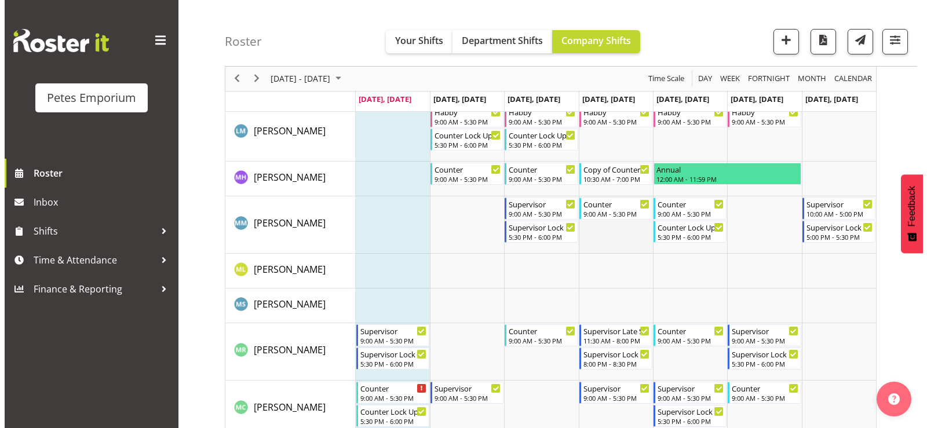
scroll to position [695, 0]
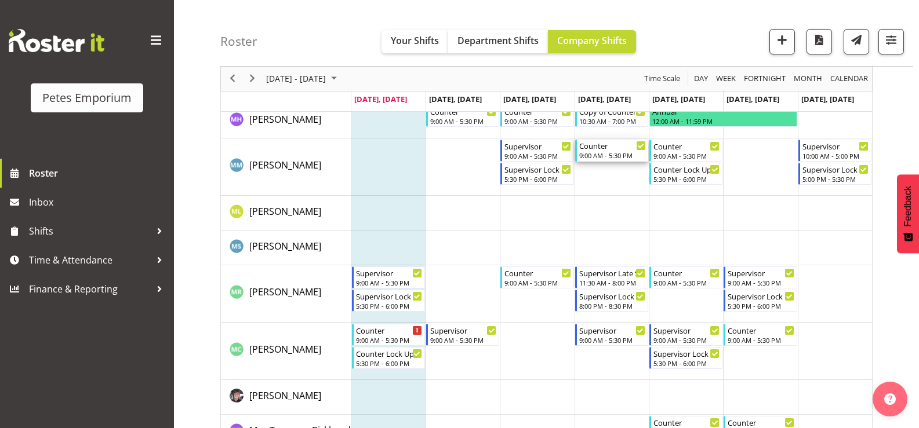
click at [618, 152] on div "9:00 AM - 5:30 PM" at bounding box center [612, 155] width 67 height 9
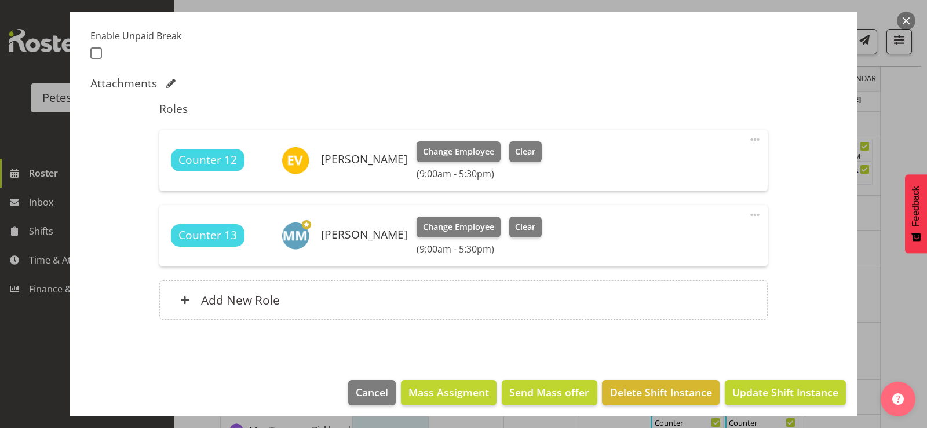
scroll to position [310, 0]
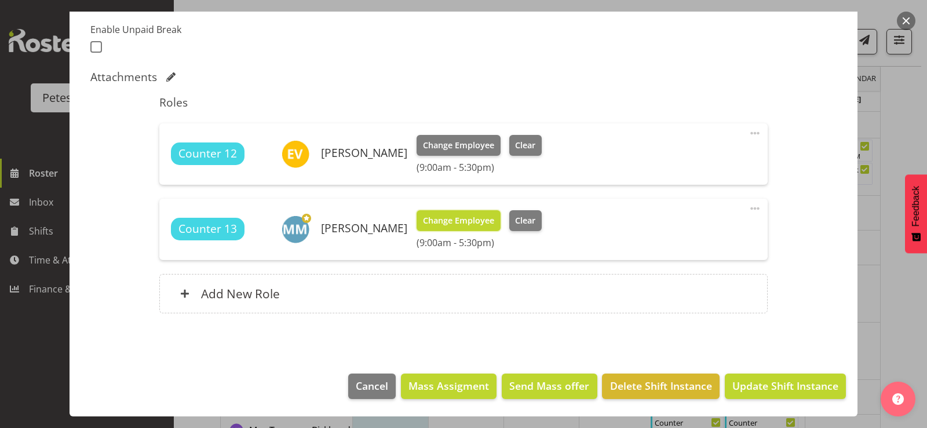
click at [455, 221] on span "Change Employee" at bounding box center [458, 220] width 71 height 13
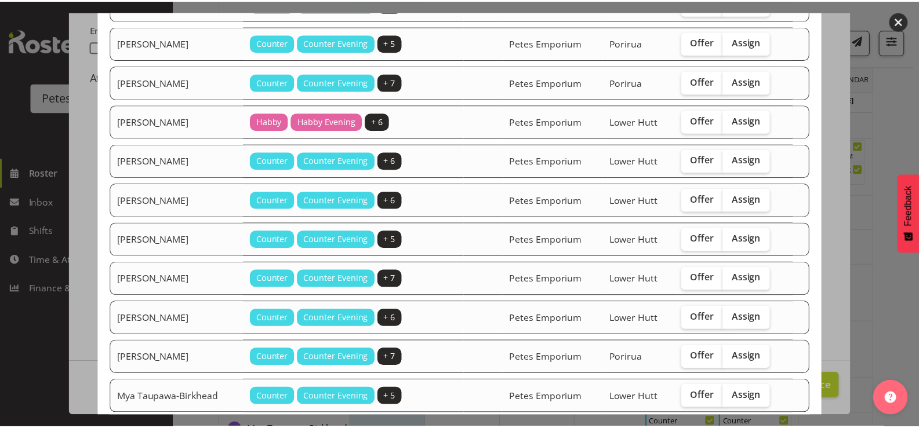
scroll to position [0, 0]
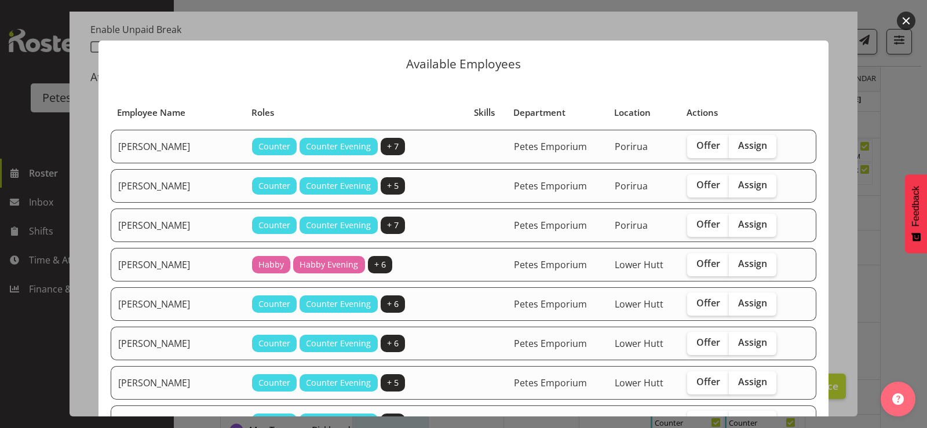
click at [904, 20] on button "button" at bounding box center [906, 21] width 19 height 19
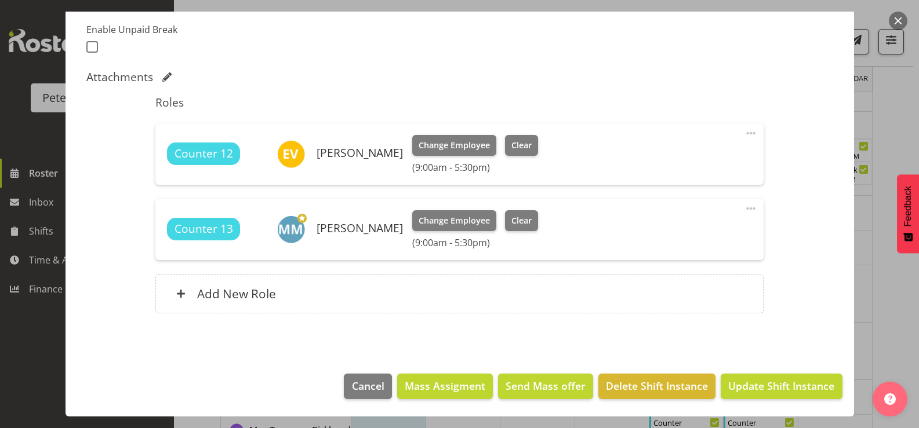
click at [895, 21] on button "button" at bounding box center [897, 21] width 19 height 19
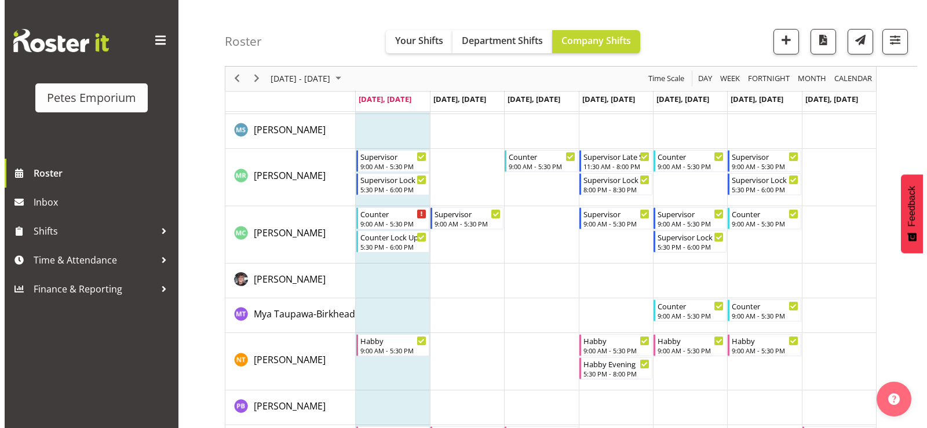
scroll to position [782, 0]
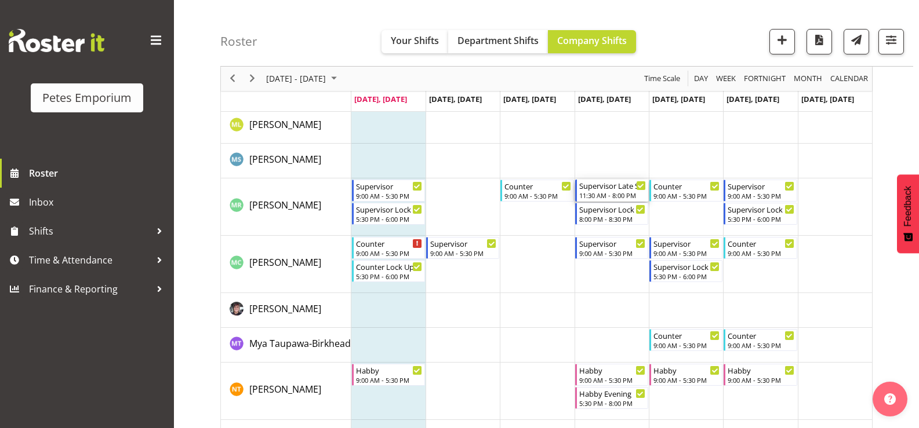
click at [610, 194] on div "11:30 AM - 8:00 PM" at bounding box center [612, 195] width 67 height 9
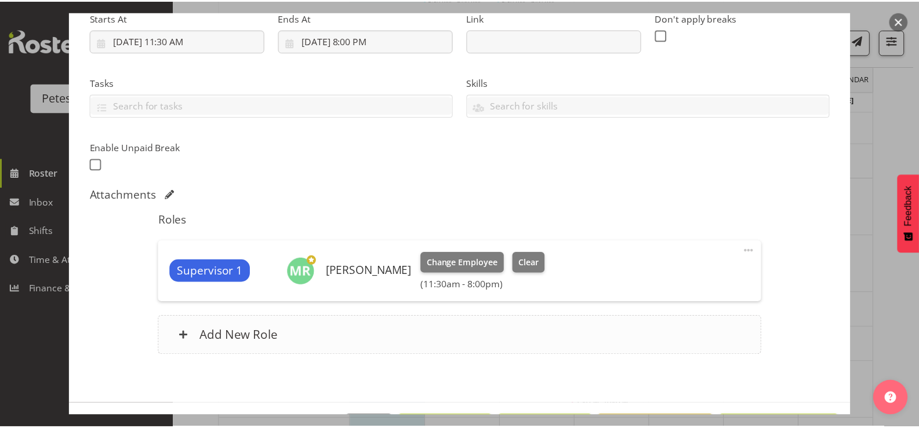
scroll to position [232, 0]
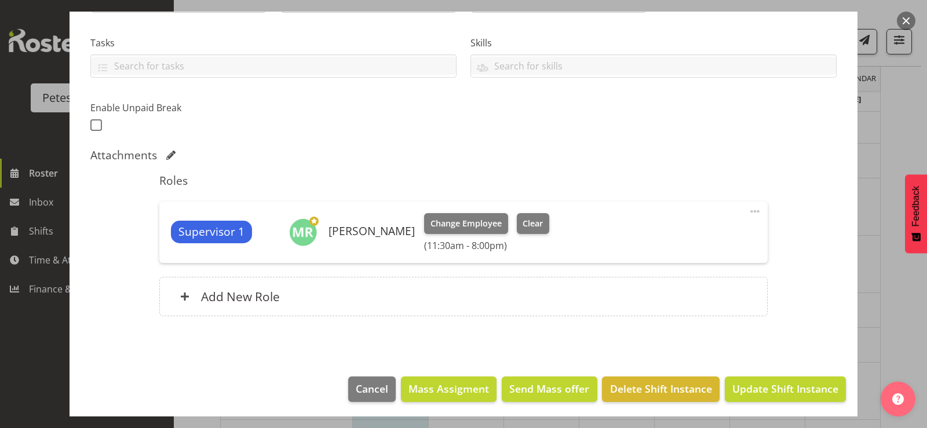
click at [748, 213] on span at bounding box center [755, 212] width 14 height 14
click at [904, 19] on button "button" at bounding box center [906, 21] width 19 height 19
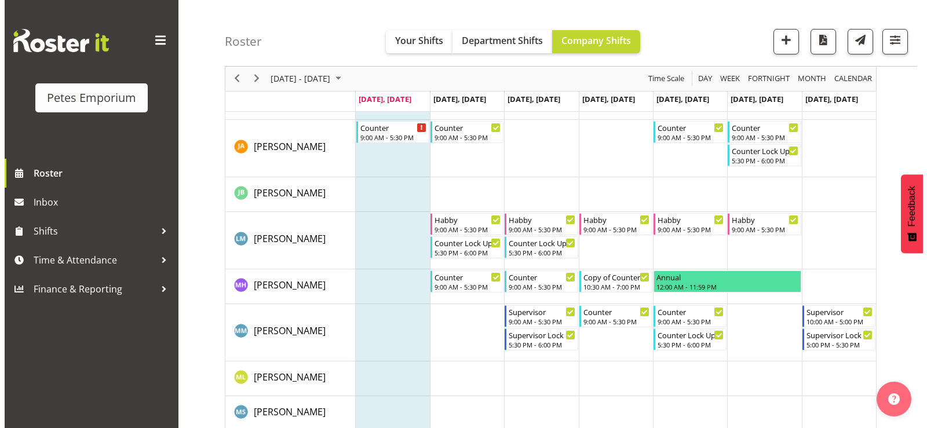
scroll to position [667, 0]
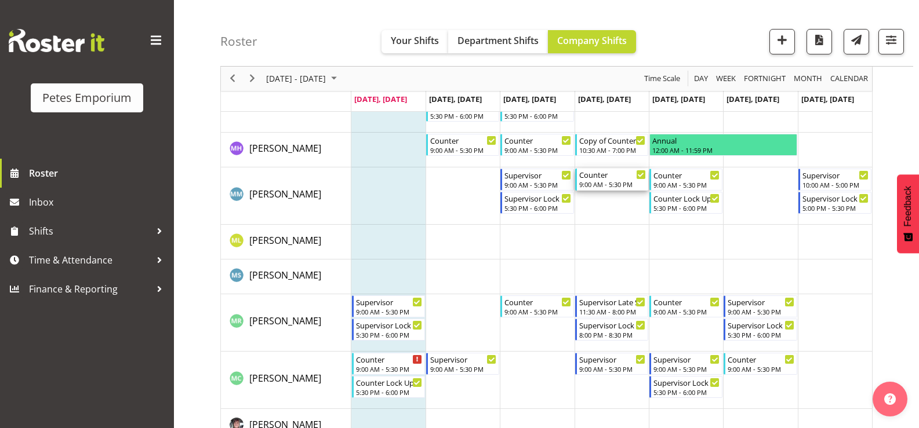
click at [601, 188] on div "9:00 AM - 5:30 PM" at bounding box center [612, 184] width 67 height 9
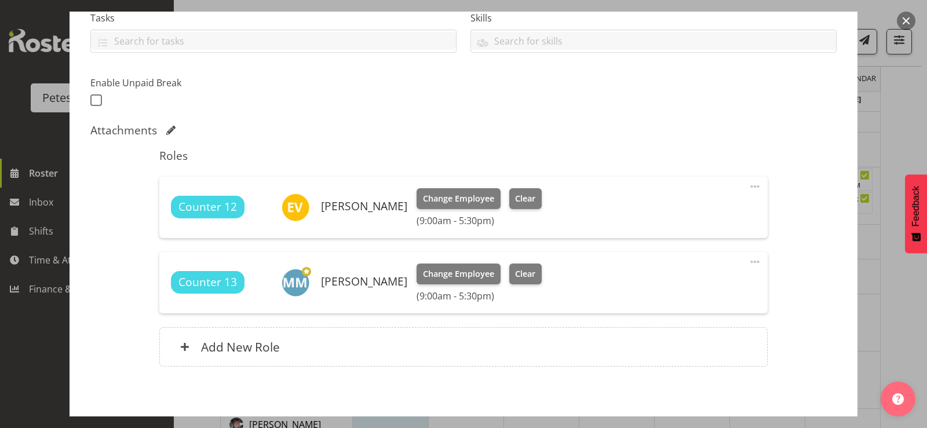
scroll to position [290, 0]
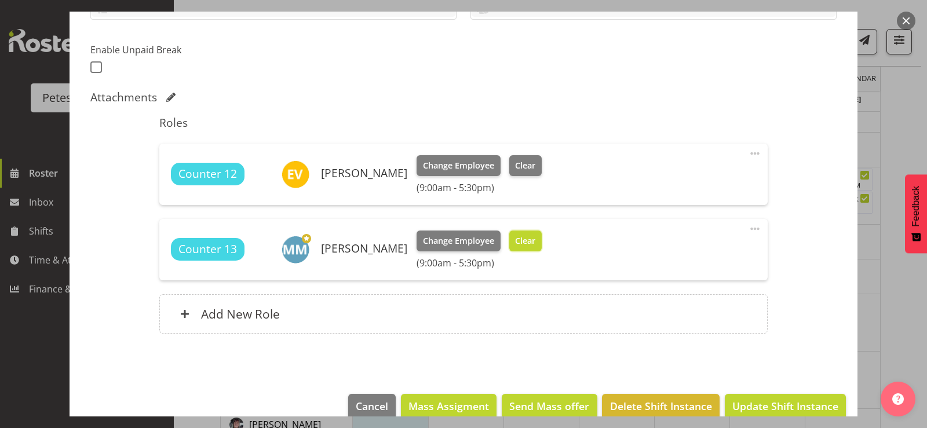
click at [515, 236] on span "Clear" at bounding box center [525, 241] width 20 height 13
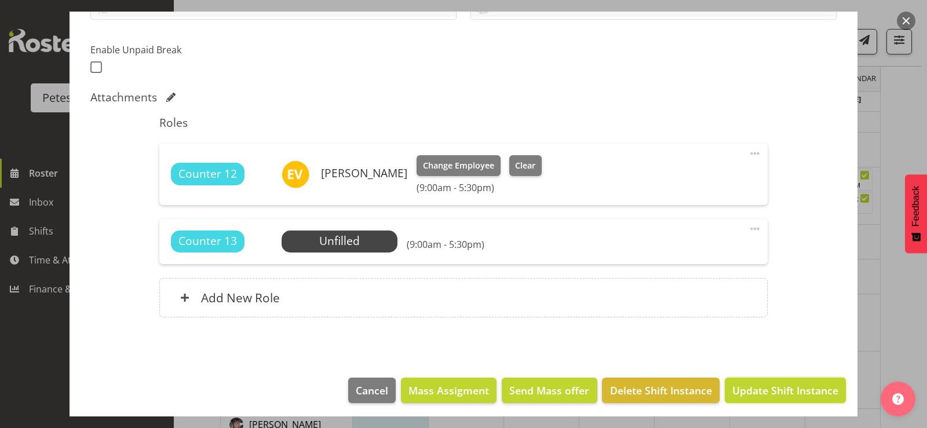
drag, startPoint x: 740, startPoint y: 393, endPoint x: 722, endPoint y: 399, distance: 19.1
click at [741, 394] on span "Update Shift Instance" at bounding box center [786, 390] width 106 height 15
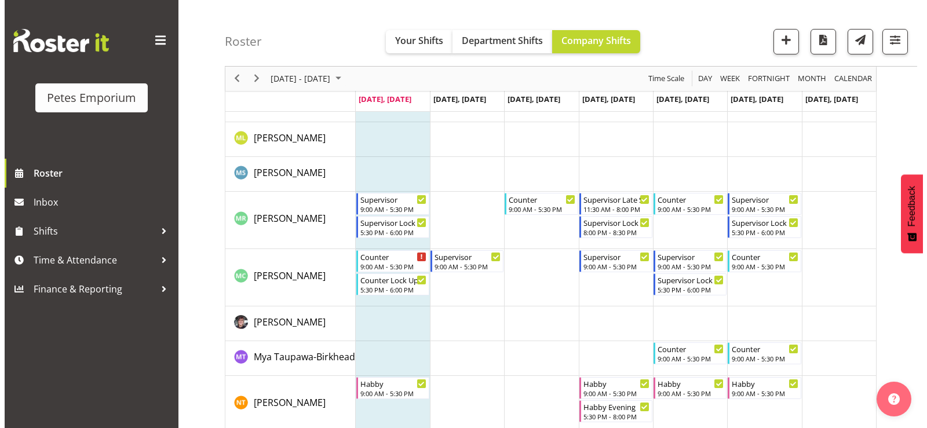
scroll to position [805, 0]
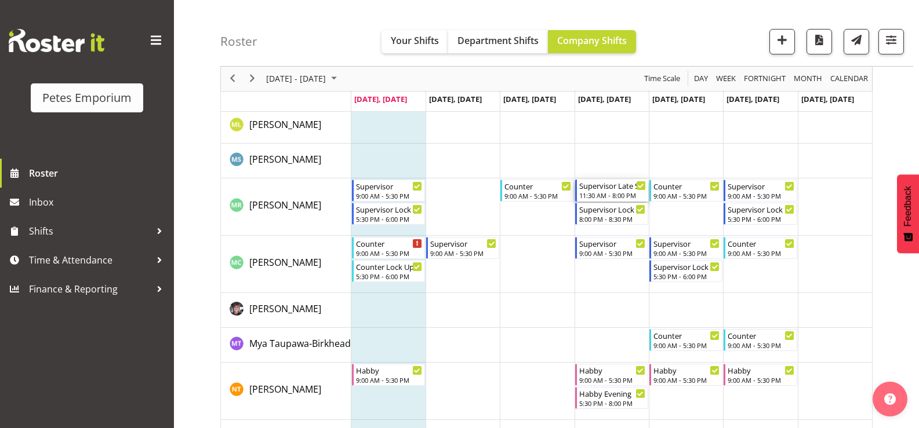
click at [609, 192] on div "11:30 AM - 8:00 PM" at bounding box center [612, 195] width 67 height 9
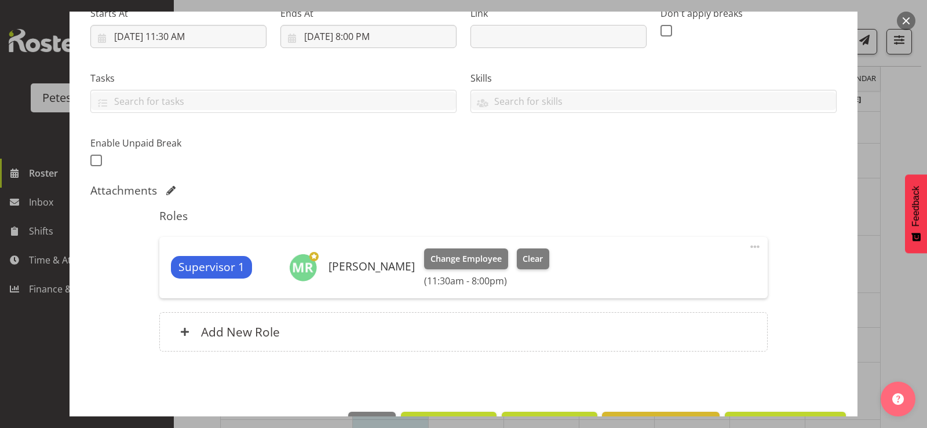
scroll to position [232, 0]
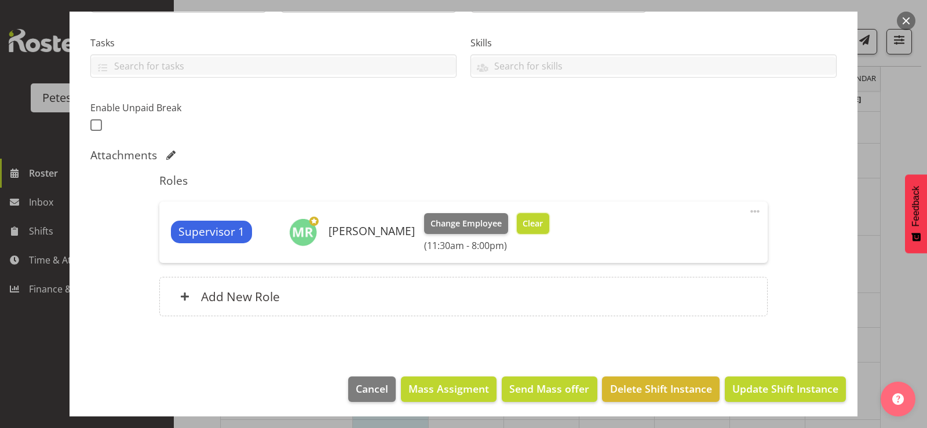
click at [543, 223] on span "Clear" at bounding box center [533, 223] width 20 height 13
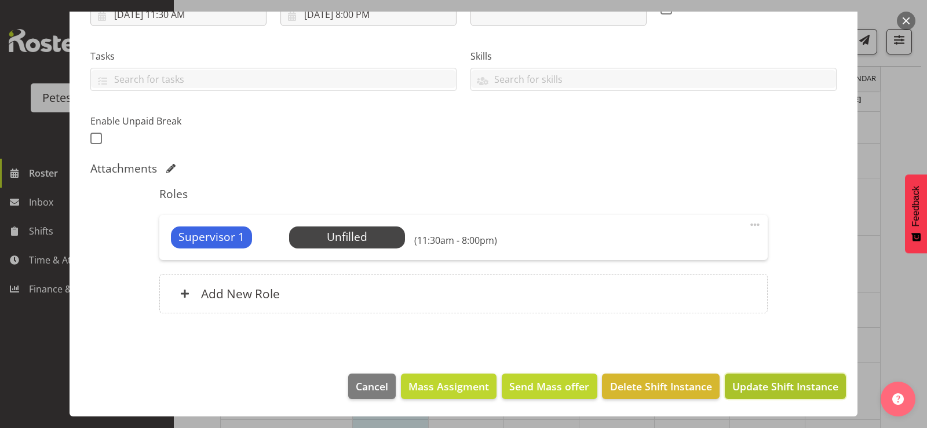
click at [733, 384] on span "Update Shift Instance" at bounding box center [786, 386] width 106 height 15
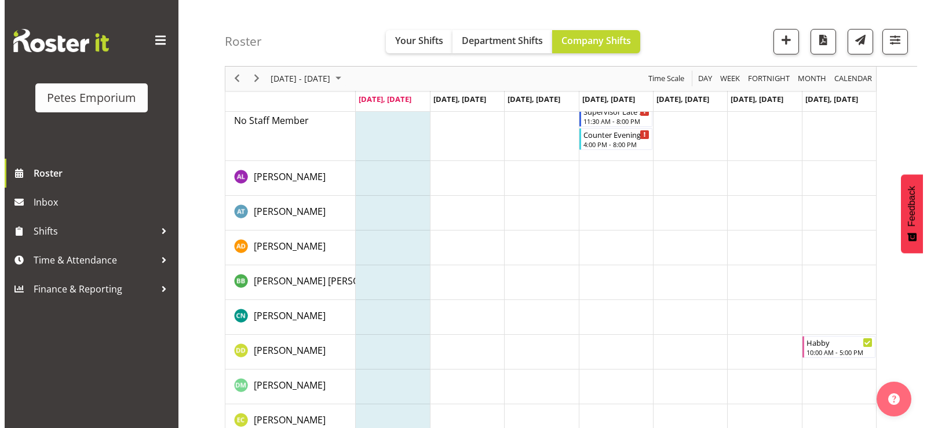
scroll to position [0, 0]
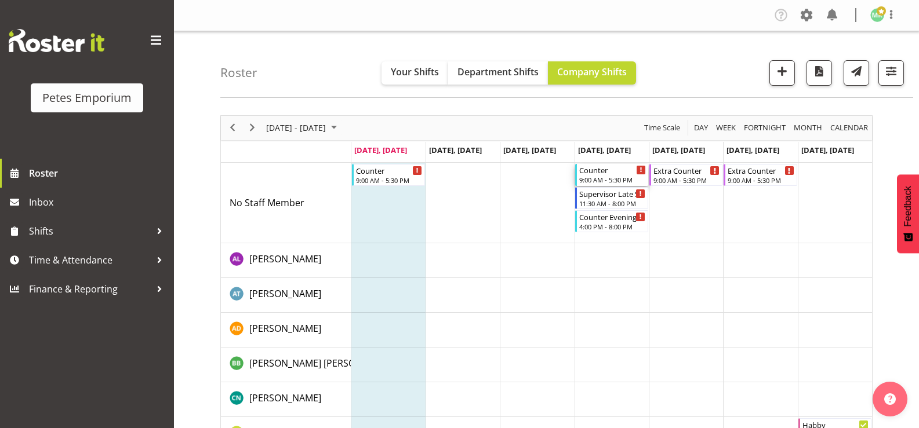
click at [617, 177] on div "9:00 AM - 5:30 PM" at bounding box center [612, 179] width 67 height 9
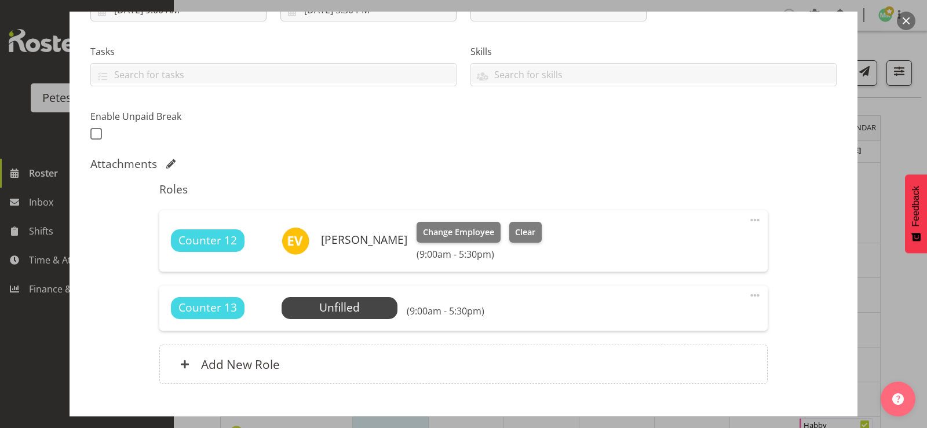
scroll to position [232, 0]
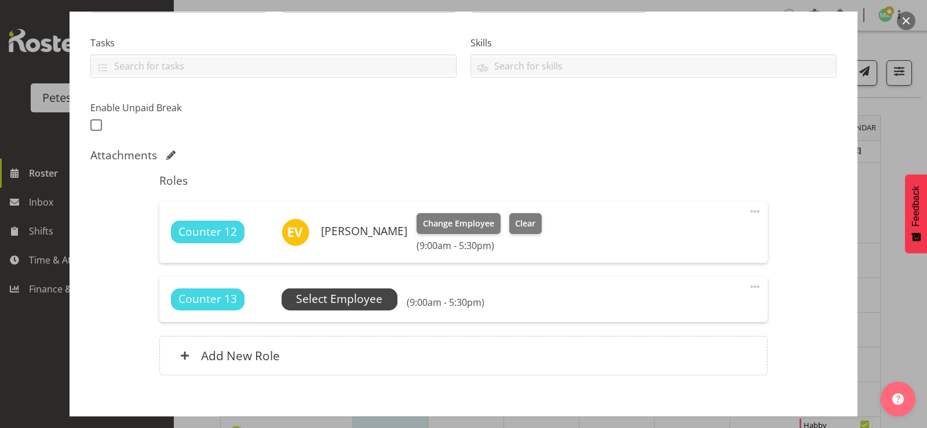
click at [380, 298] on span "Select Employee" at bounding box center [339, 299] width 86 height 17
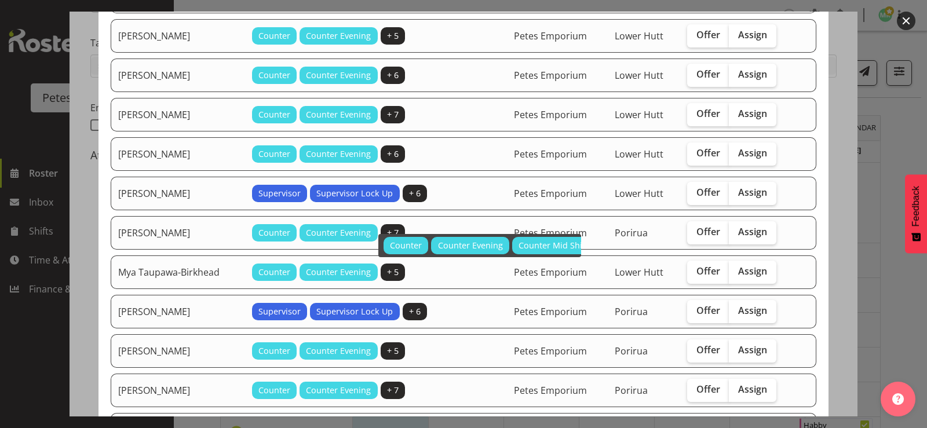
scroll to position [348, 0]
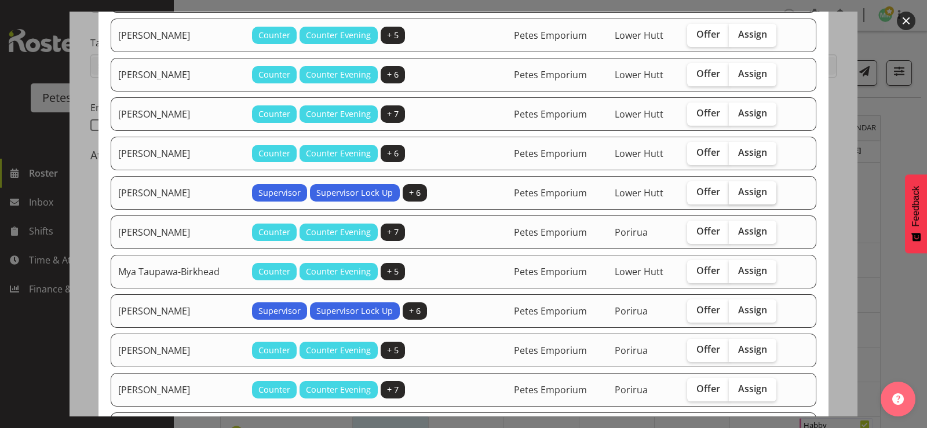
click at [745, 189] on span "Assign" at bounding box center [752, 192] width 29 height 12
click at [737, 189] on input "Assign" at bounding box center [733, 192] width 8 height 8
checkbox input "true"
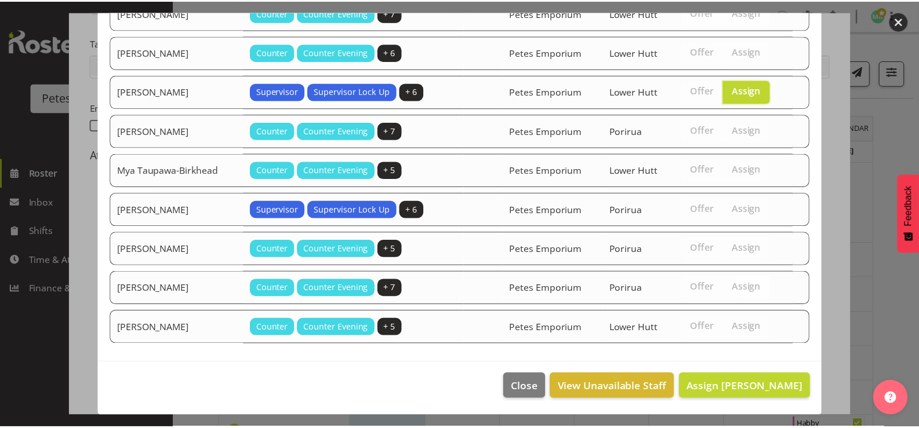
scroll to position [450, 0]
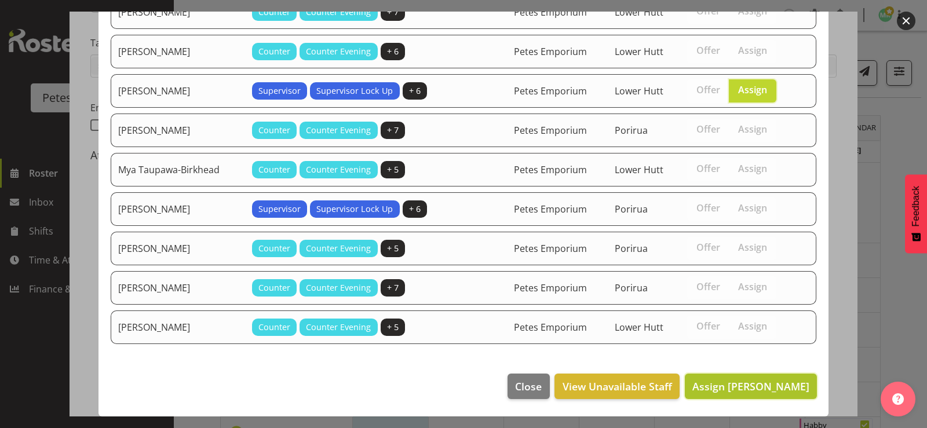
click at [715, 385] on span "Assign [PERSON_NAME]" at bounding box center [751, 387] width 117 height 14
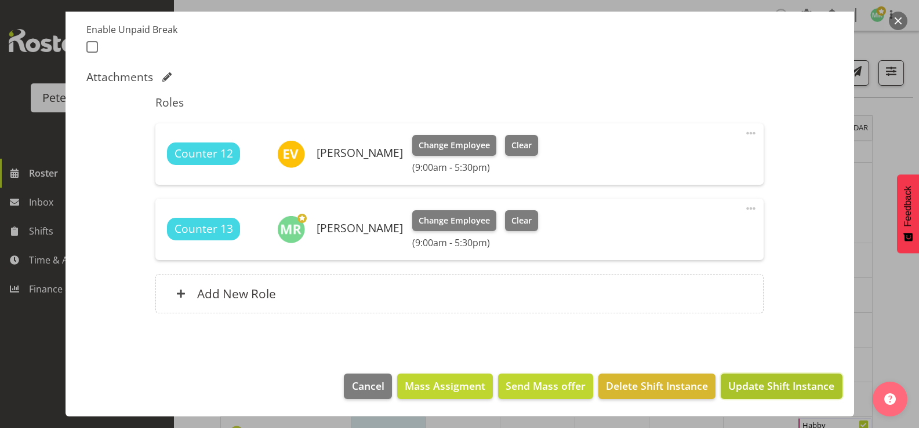
click at [773, 384] on span "Update Shift Instance" at bounding box center [781, 385] width 106 height 15
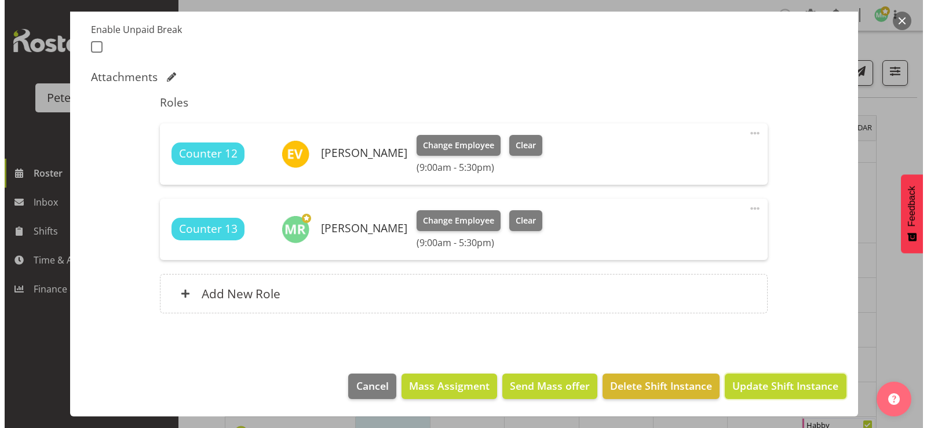
scroll to position [264, 0]
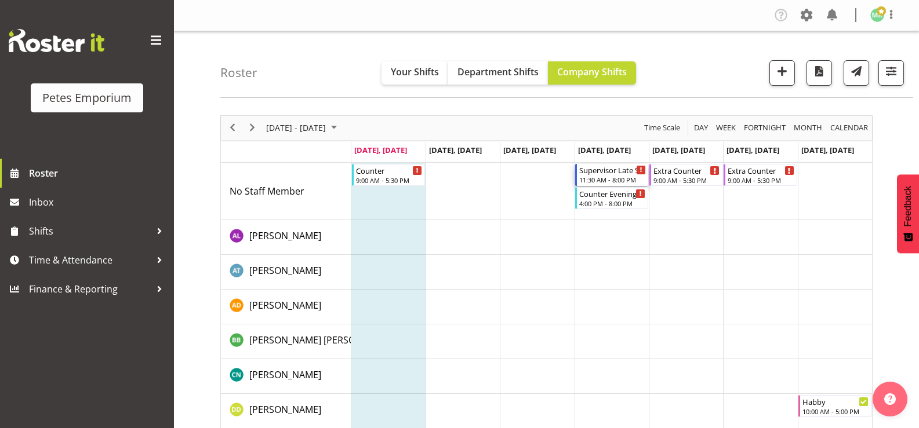
click at [604, 178] on div "11:30 AM - 8:00 PM" at bounding box center [612, 179] width 67 height 9
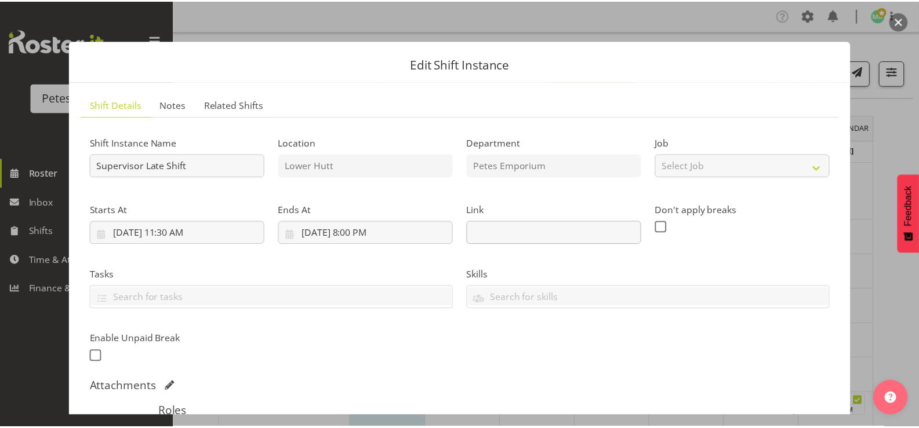
scroll to position [218, 0]
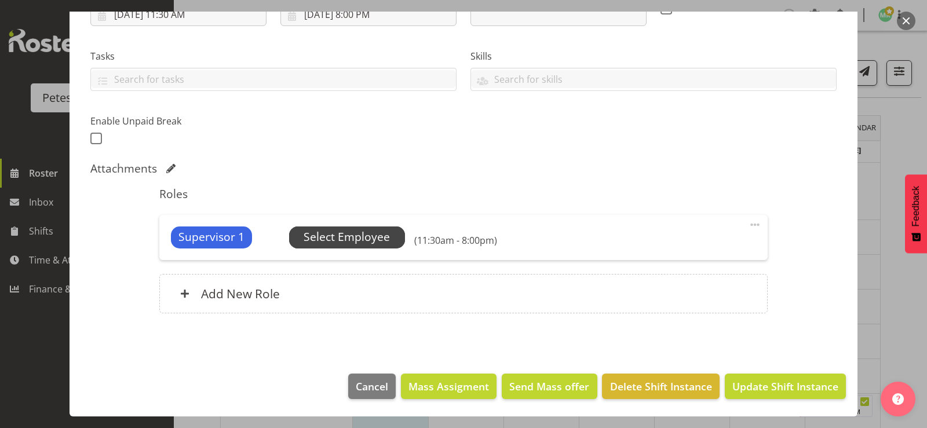
click at [358, 239] on span "Select Employee" at bounding box center [347, 237] width 86 height 17
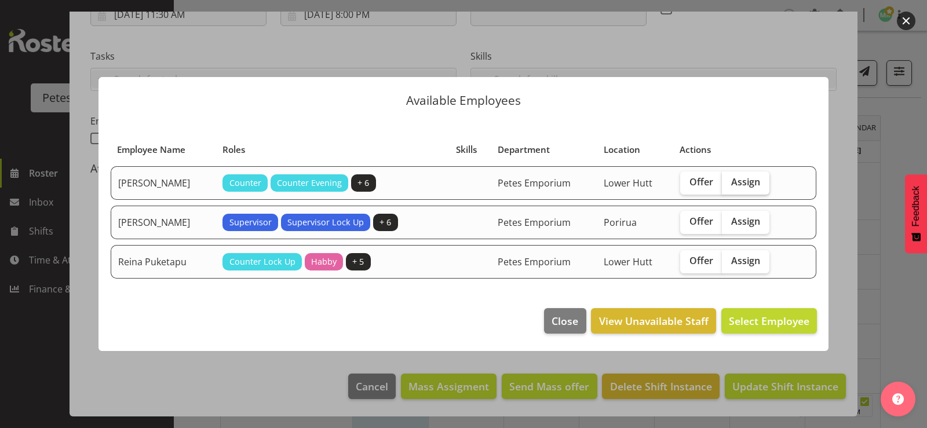
click at [738, 179] on span "Assign" at bounding box center [745, 182] width 29 height 12
click at [730, 179] on input "Assign" at bounding box center [726, 183] width 8 height 8
checkbox input "true"
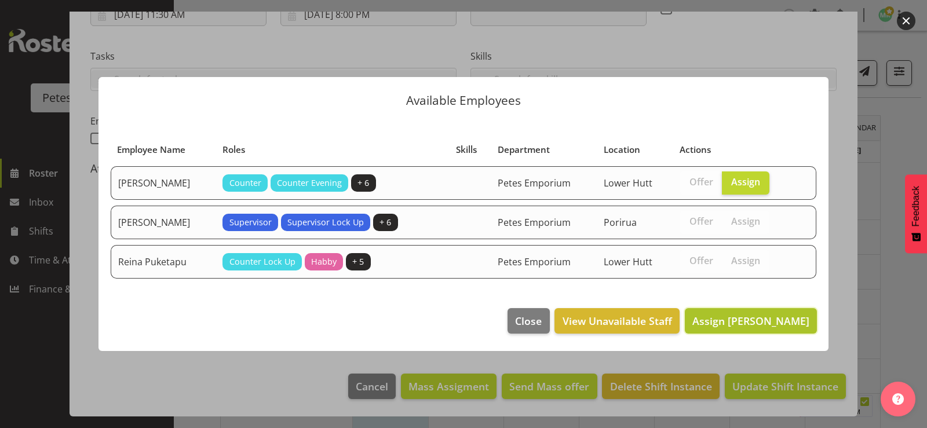
click at [724, 322] on span "Assign [PERSON_NAME]" at bounding box center [751, 321] width 117 height 14
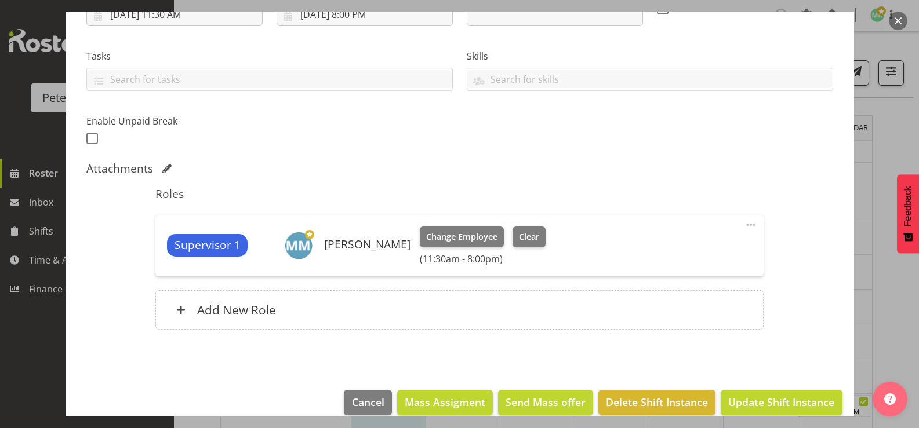
click at [898, 19] on button "button" at bounding box center [897, 21] width 19 height 19
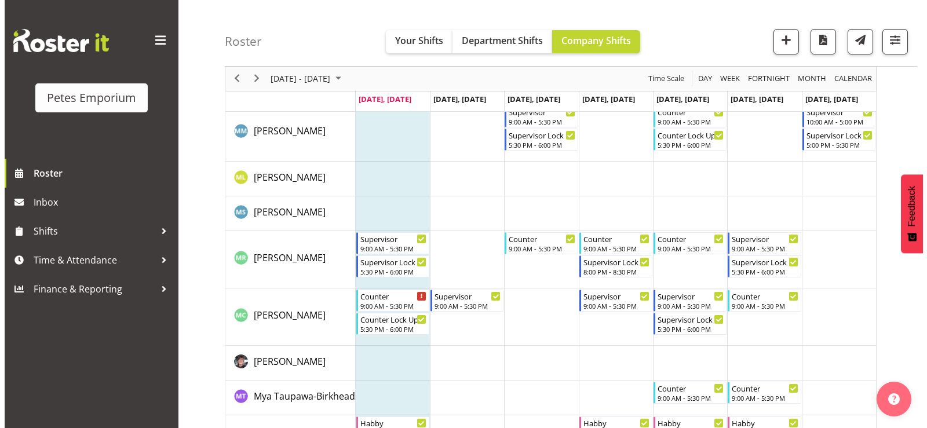
scroll to position [753, 0]
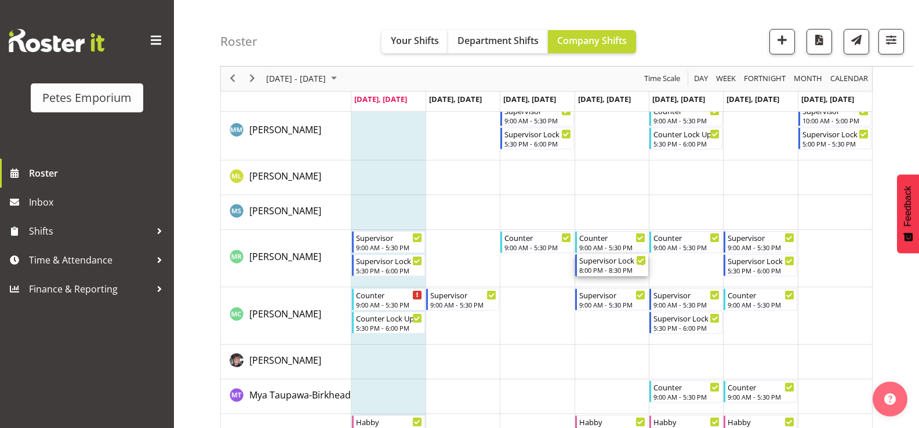
click at [606, 265] on div "Supervisor Lock Up" at bounding box center [612, 260] width 67 height 12
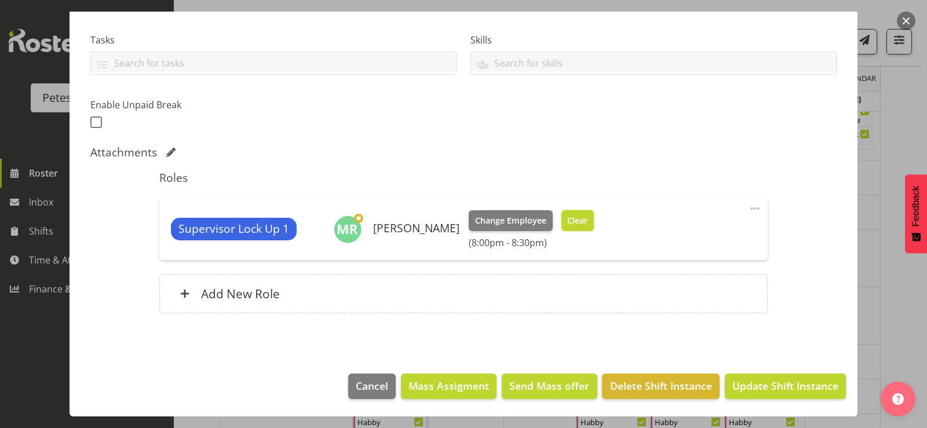
click at [587, 221] on span "Clear" at bounding box center [577, 220] width 20 height 13
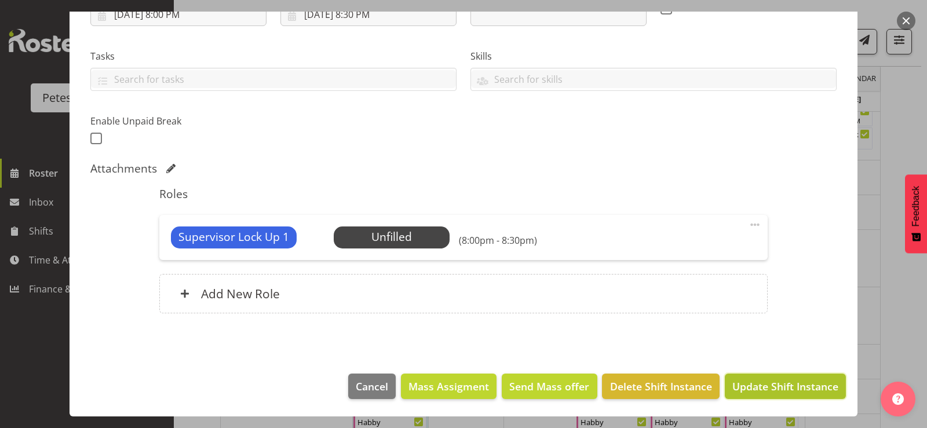
click at [757, 384] on span "Update Shift Instance" at bounding box center [786, 386] width 106 height 15
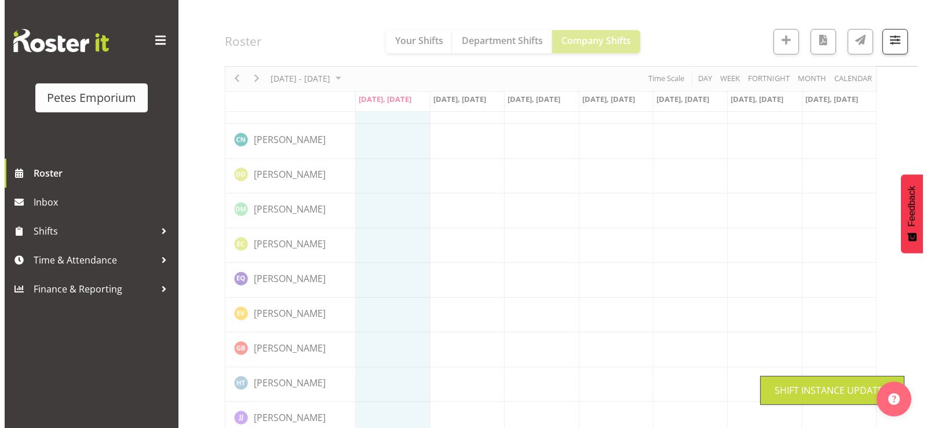
scroll to position [0, 0]
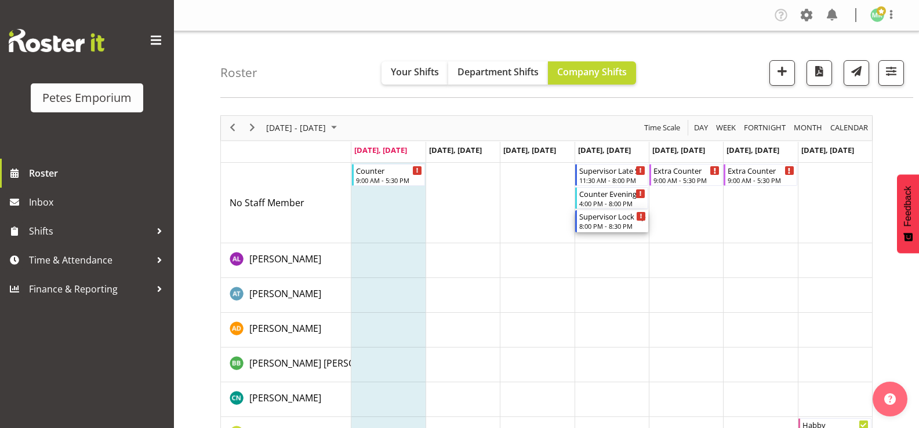
click at [602, 223] on div "8:00 PM - 8:30 PM" at bounding box center [612, 225] width 67 height 9
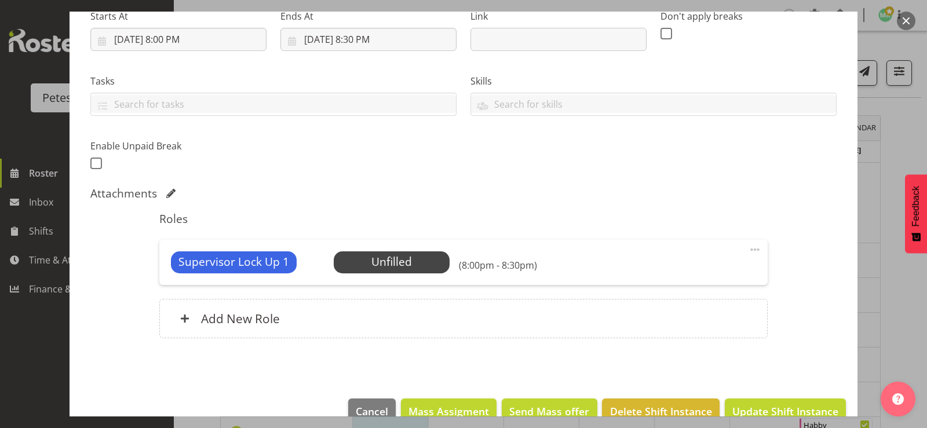
scroll to position [218, 0]
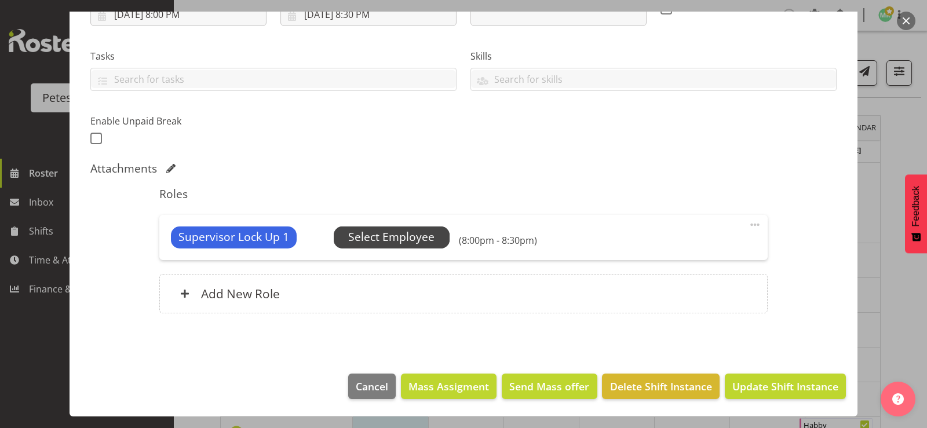
click at [425, 241] on span "Select Employee" at bounding box center [391, 237] width 86 height 17
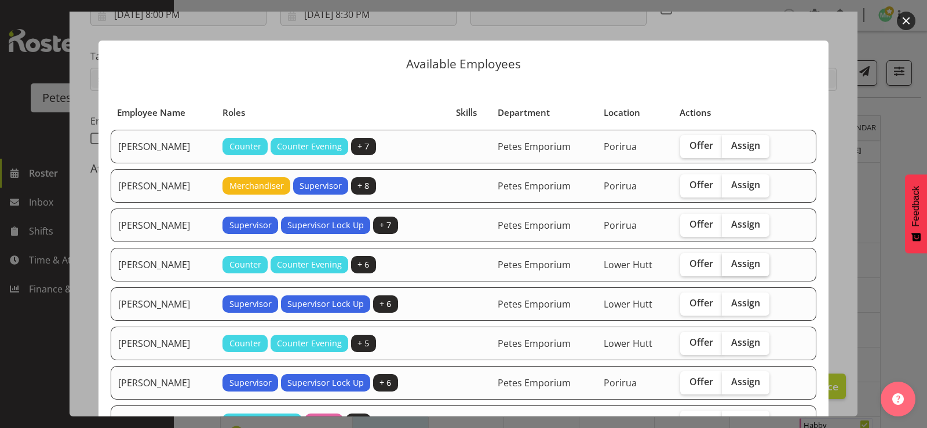
click at [737, 260] on span "Assign" at bounding box center [745, 264] width 29 height 12
click at [730, 260] on input "Assign" at bounding box center [726, 264] width 8 height 8
checkbox input "true"
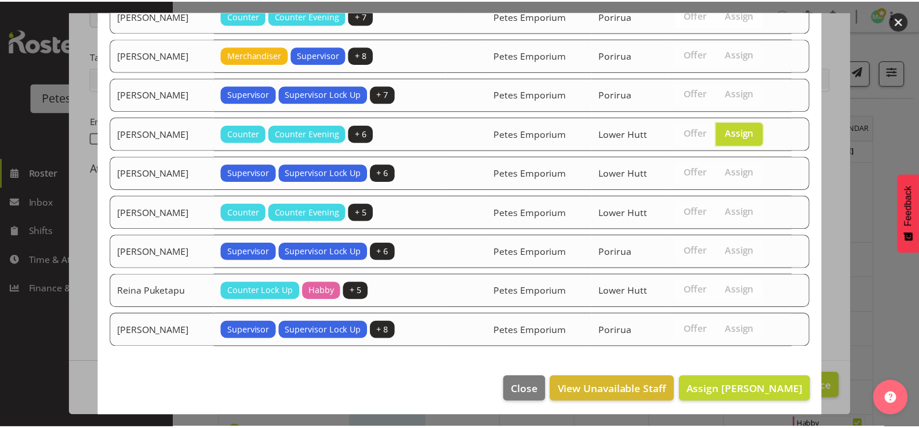
scroll to position [134, 0]
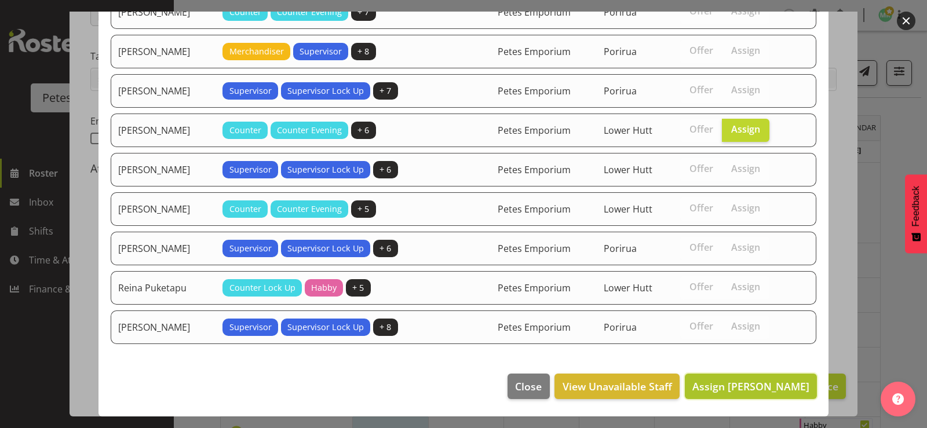
click at [737, 385] on span "Assign [PERSON_NAME]" at bounding box center [751, 387] width 117 height 14
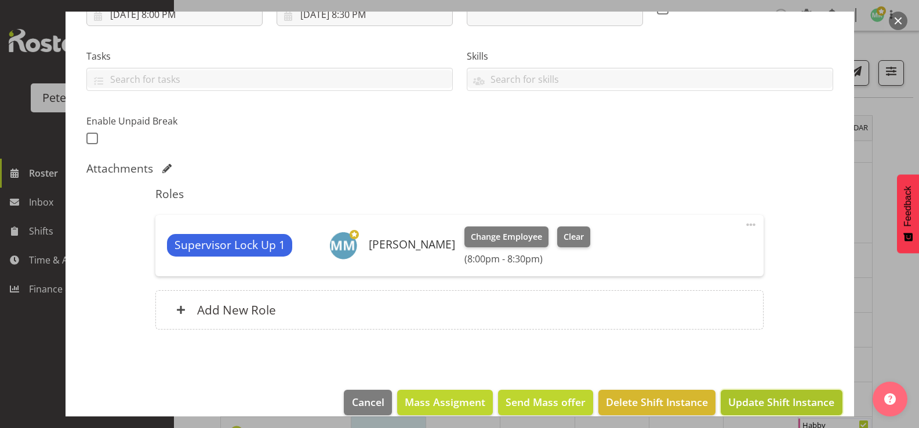
click at [742, 398] on span "Update Shift Instance" at bounding box center [781, 402] width 106 height 15
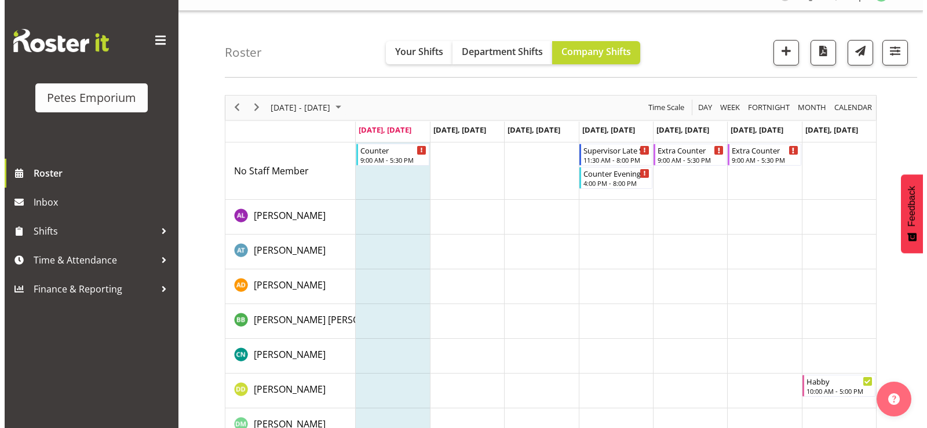
scroll to position [0, 0]
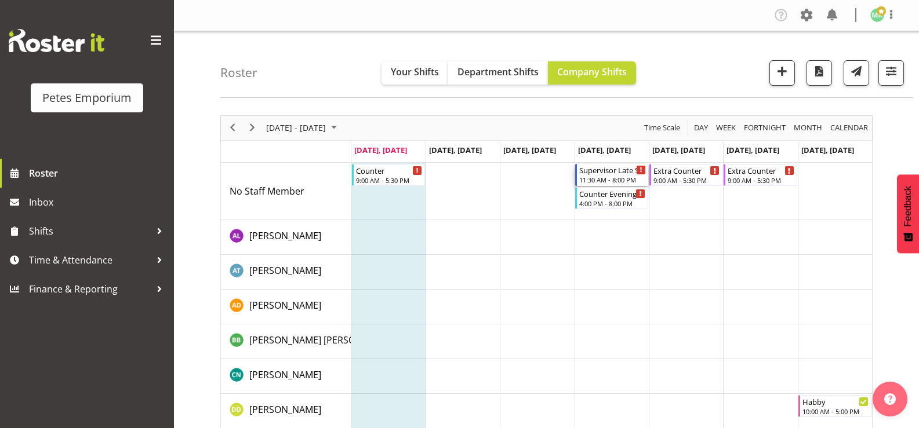
click at [606, 177] on div "11:30 AM - 8:00 PM" at bounding box center [612, 179] width 67 height 9
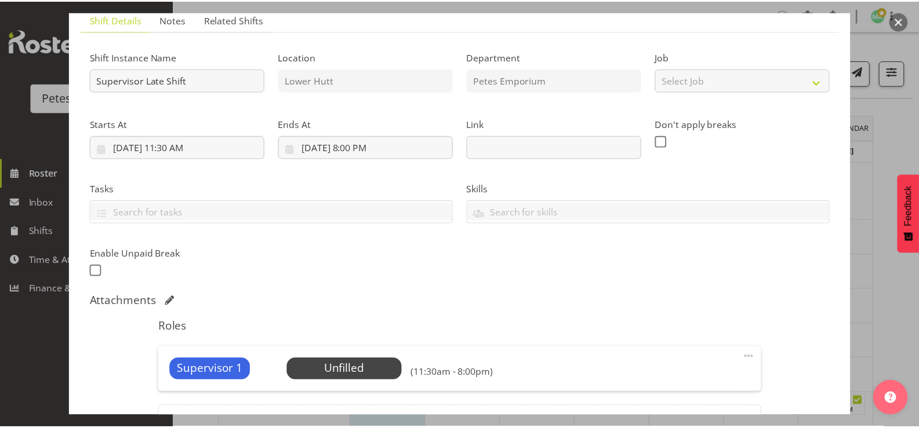
scroll to position [218, 0]
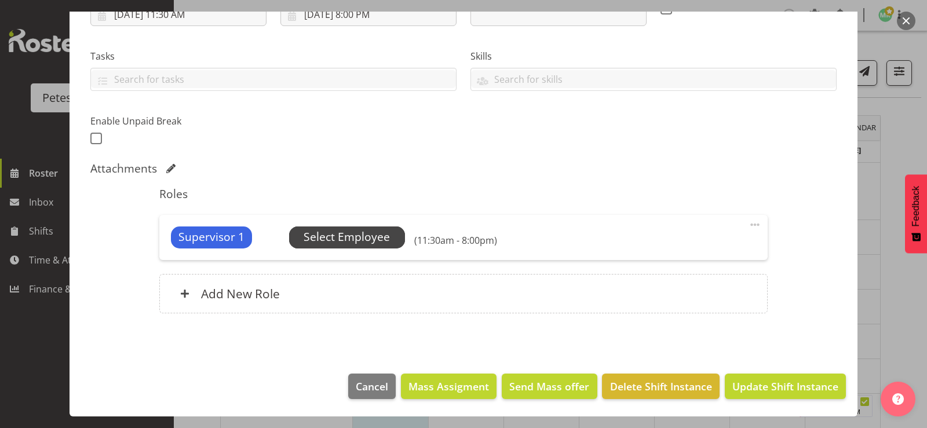
click at [383, 239] on span "Select Employee" at bounding box center [347, 237] width 86 height 17
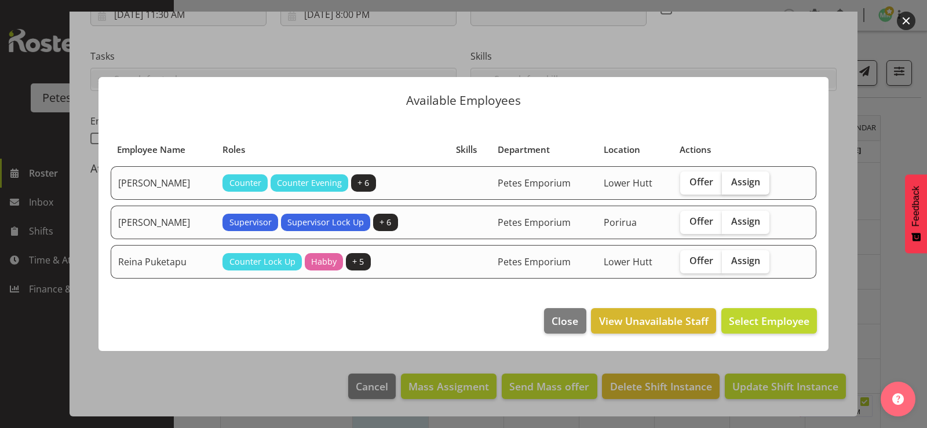
click at [737, 183] on span "Assign" at bounding box center [745, 182] width 29 height 12
click at [730, 183] on input "Assign" at bounding box center [726, 183] width 8 height 8
checkbox input "true"
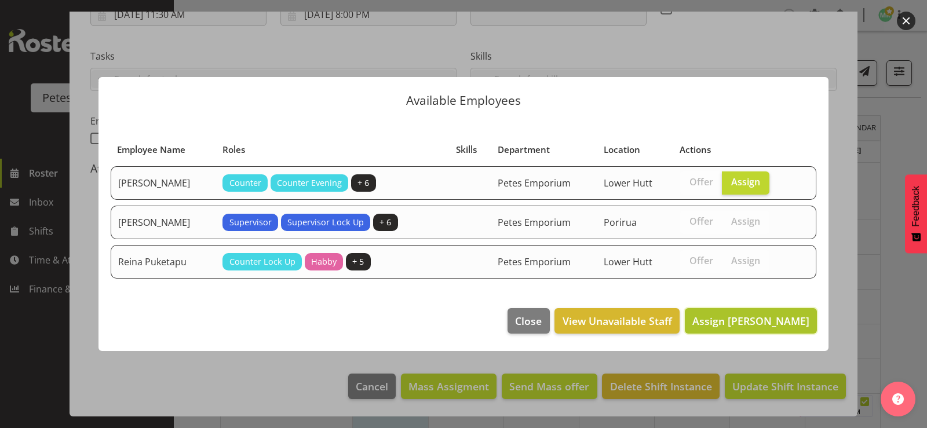
click at [742, 319] on span "Assign [PERSON_NAME]" at bounding box center [751, 321] width 117 height 14
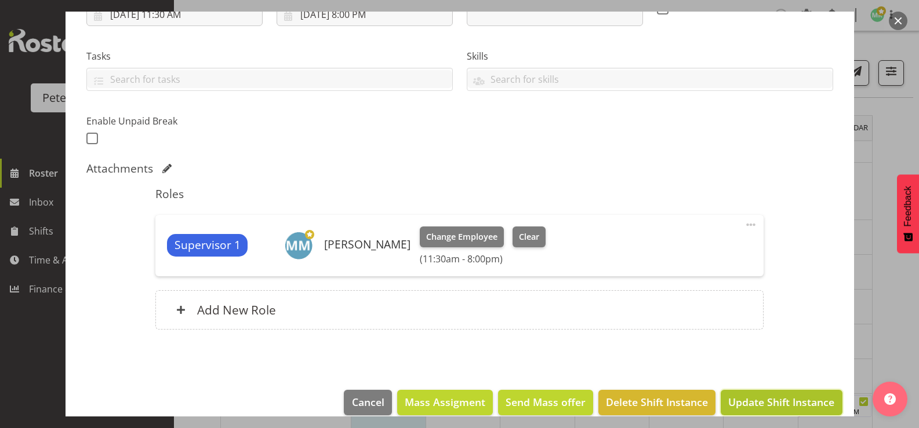
click at [746, 403] on span "Update Shift Instance" at bounding box center [781, 402] width 106 height 15
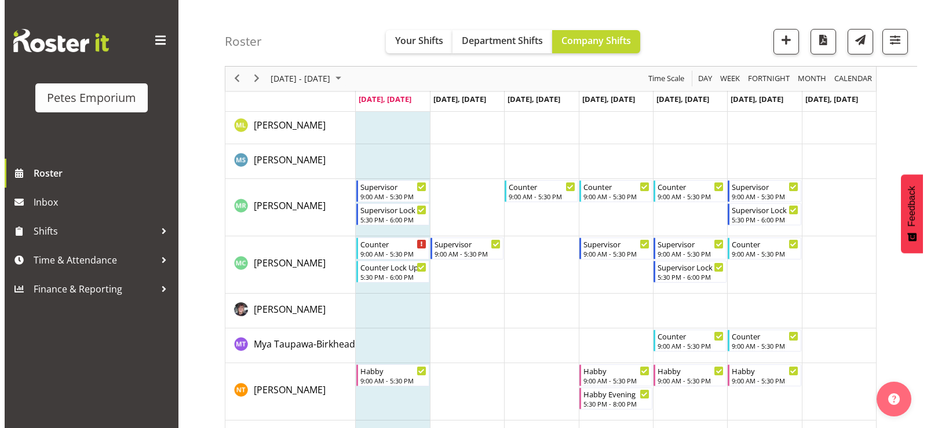
scroll to position [753, 0]
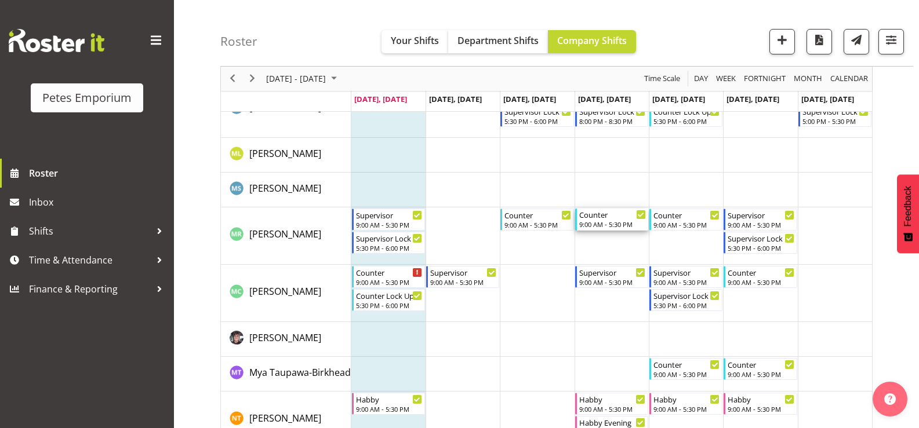
click at [611, 223] on div "9:00 AM - 5:30 PM" at bounding box center [612, 224] width 67 height 9
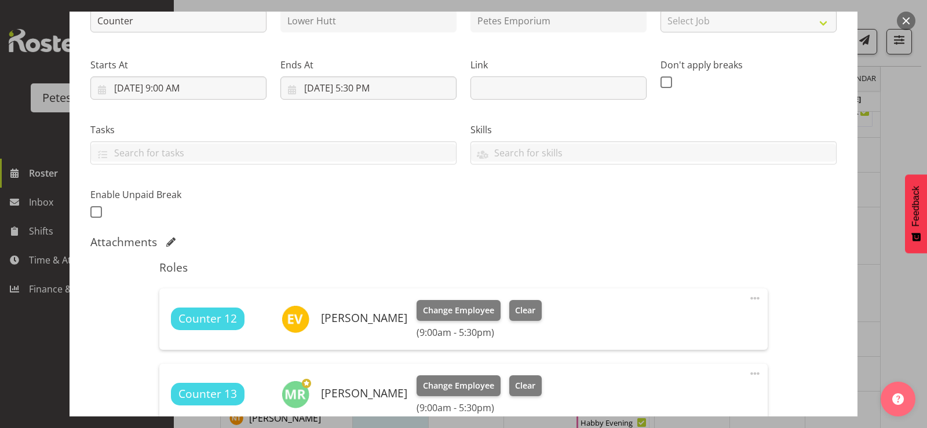
scroll to position [232, 0]
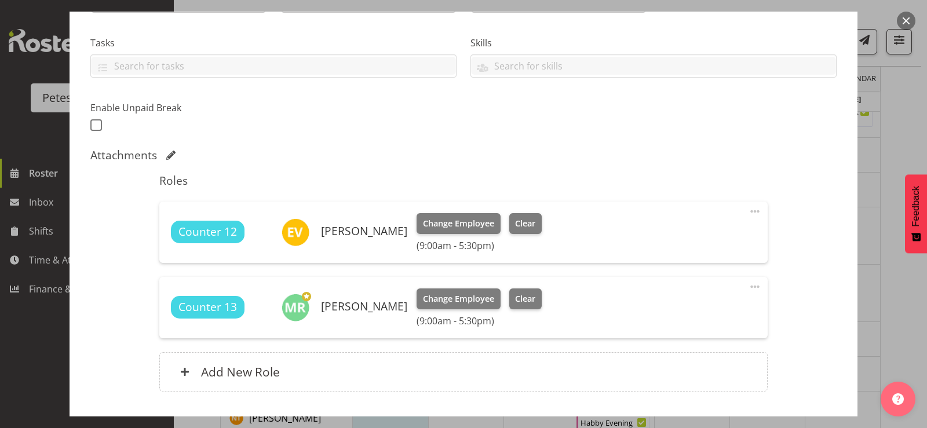
click at [748, 288] on span at bounding box center [755, 287] width 14 height 14
click at [651, 314] on link "Edit" at bounding box center [706, 312] width 111 height 21
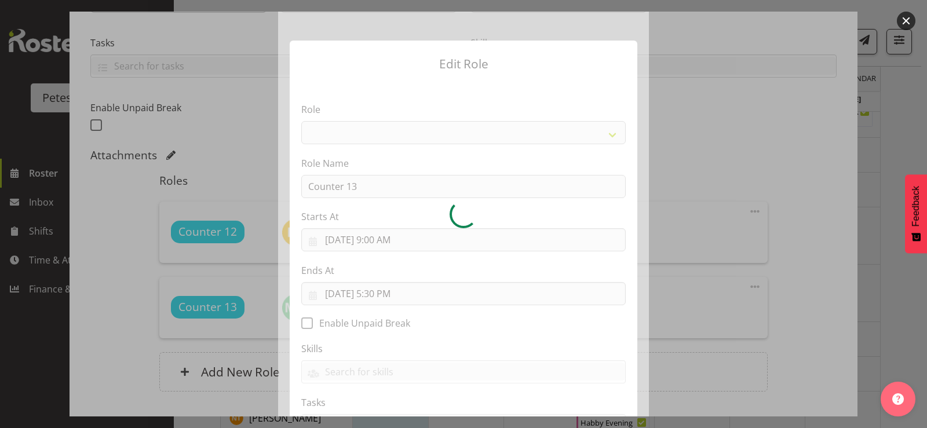
select select
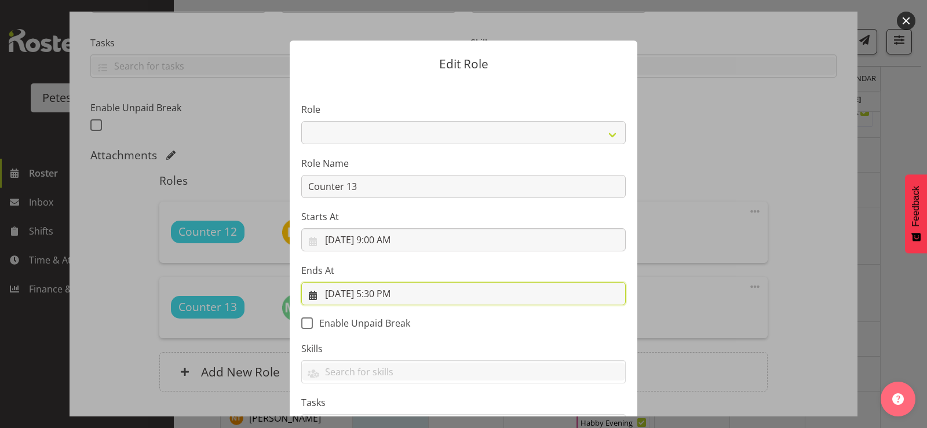
click at [380, 297] on input "[DATE] 5:30 PM" at bounding box center [463, 293] width 325 height 23
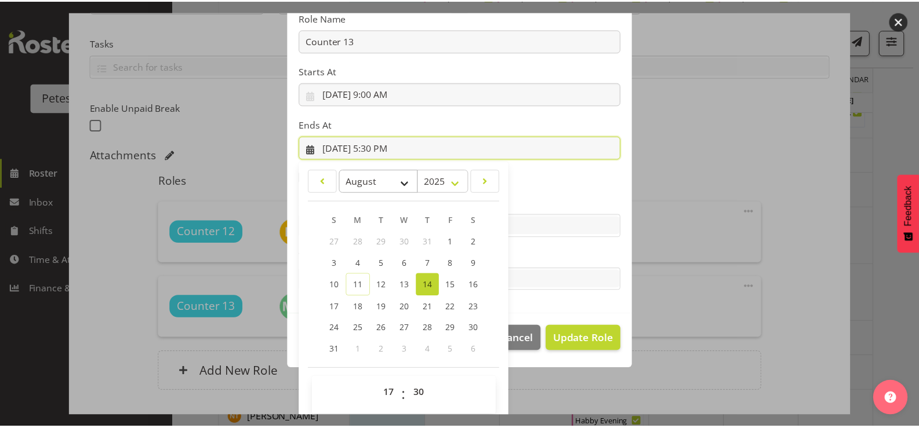
scroll to position [154, 0]
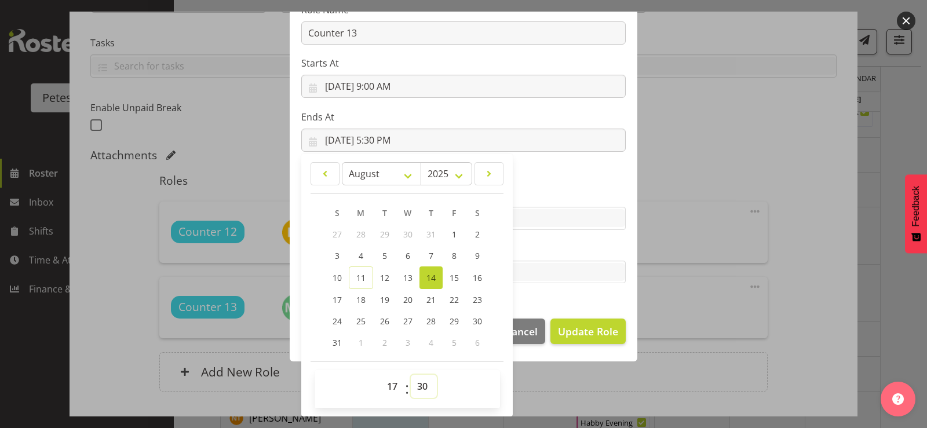
click at [417, 390] on select "00 01 02 03 04 05 06 07 08 09 10 11 12 13 14 15 16 17 18 19 20 21 22 23 24 25 2…" at bounding box center [424, 386] width 26 height 23
select select "0"
click at [411, 375] on select "00 01 02 03 04 05 06 07 08 09 10 11 12 13 14 15 16 17 18 19 20 21 22 23 24 25 2…" at bounding box center [424, 386] width 26 height 23
type input "[DATE] 5:00 PM"
click at [570, 330] on span "Update Role" at bounding box center [588, 331] width 60 height 15
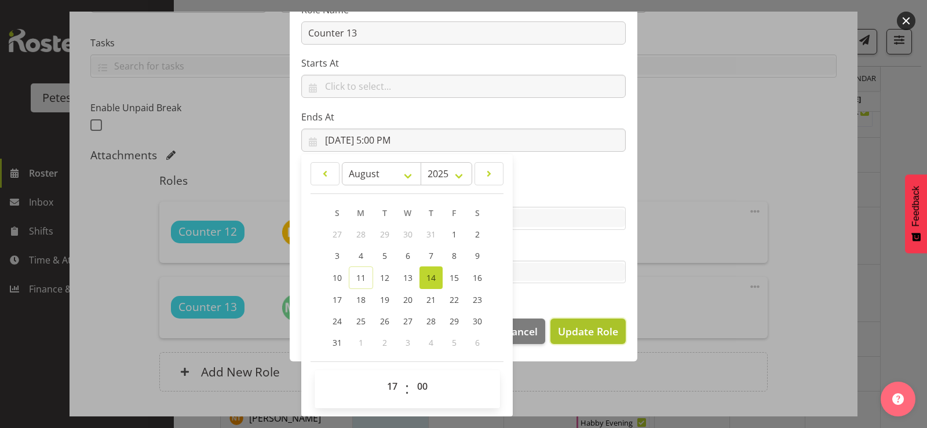
select select
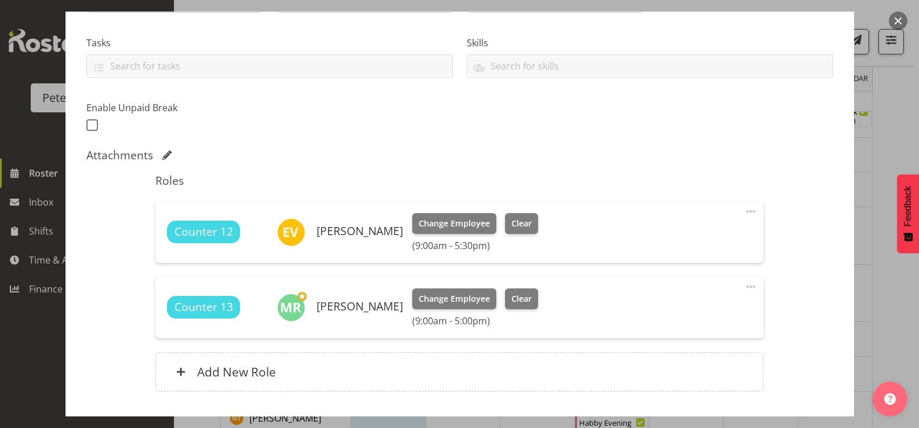
scroll to position [152, 0]
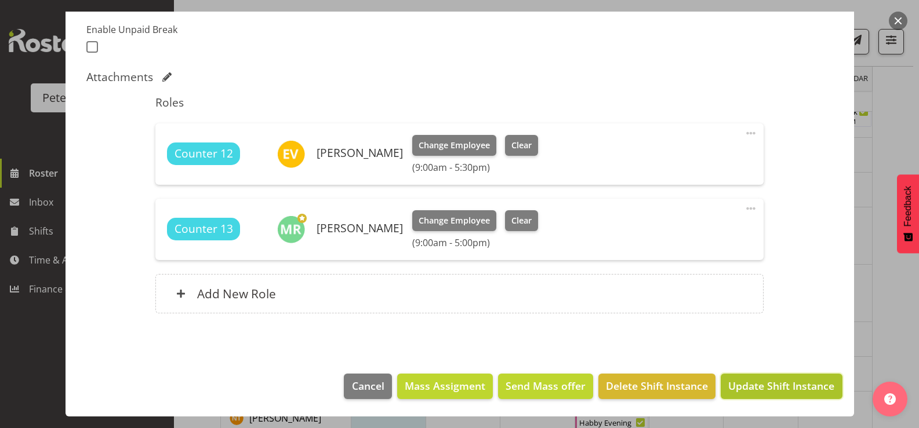
click at [735, 376] on button "Update Shift Instance" at bounding box center [780, 387] width 121 height 26
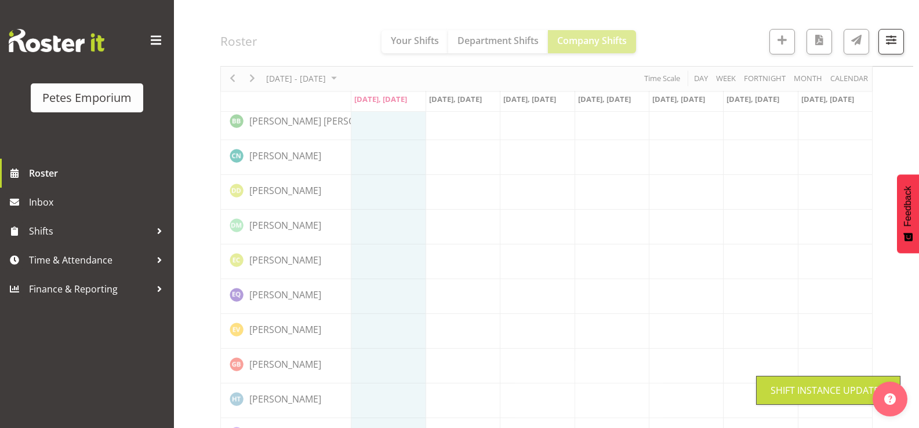
scroll to position [0, 0]
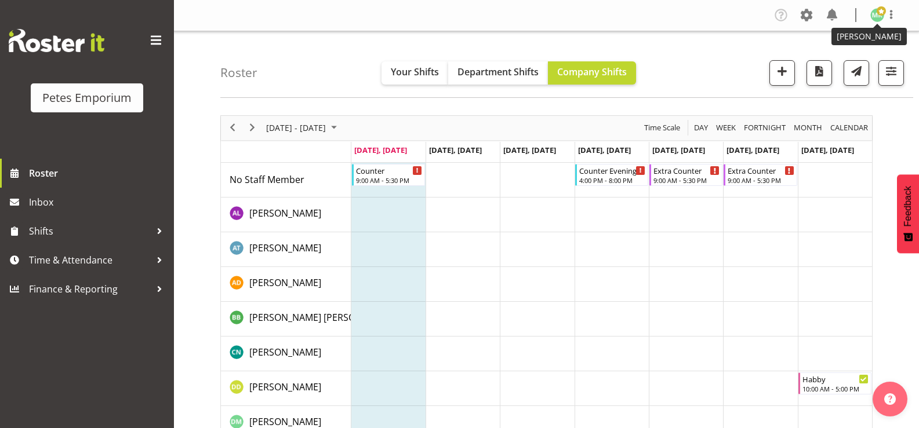
click at [879, 12] on span at bounding box center [880, 10] width 9 height 9
click at [828, 57] on link "Log Out" at bounding box center [841, 60] width 111 height 21
